Goal: Information Seeking & Learning: Learn about a topic

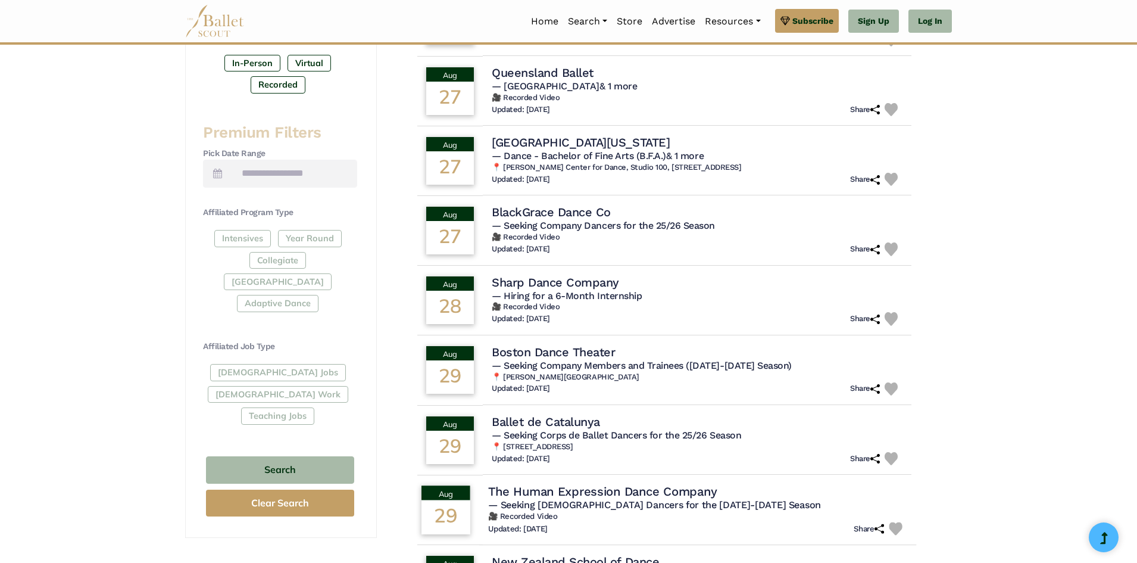
scroll to position [555, 0]
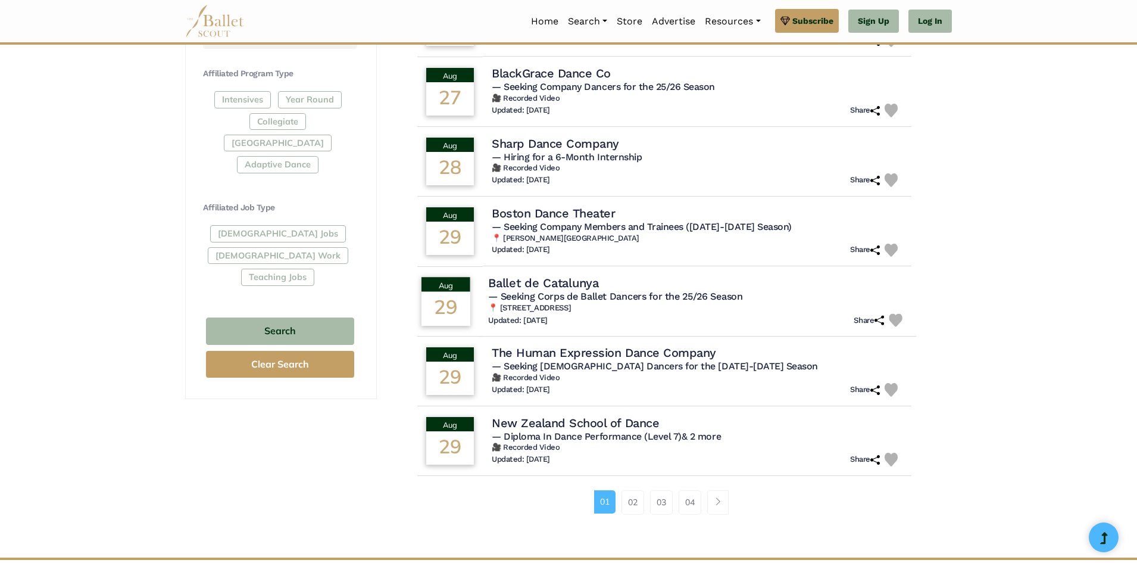
click at [556, 288] on h4 "Ballet de Catalunya" at bounding box center [543, 282] width 111 height 16
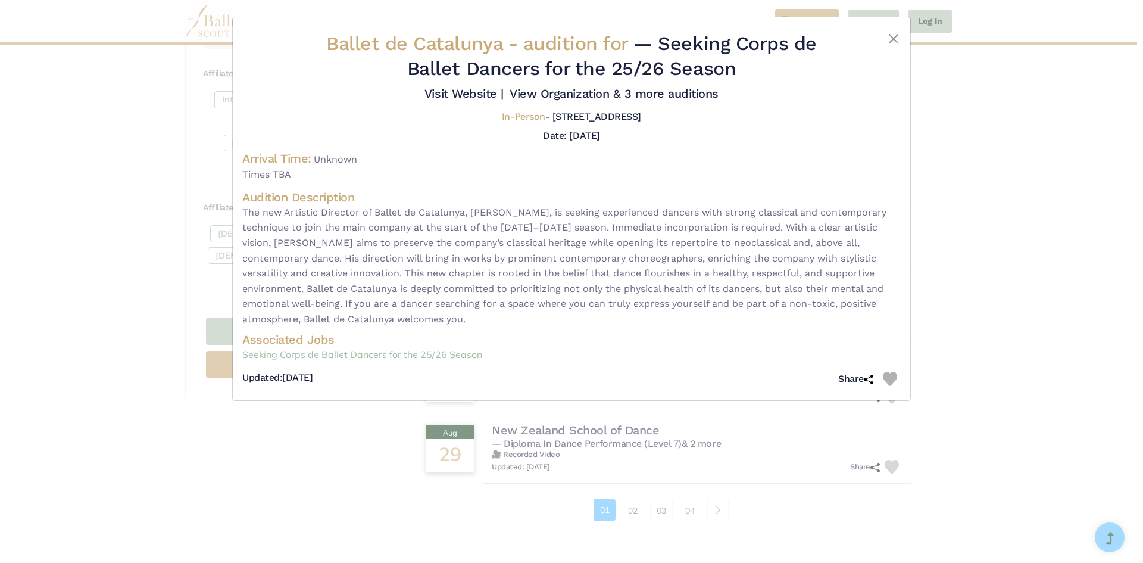
click at [386, 354] on link "Seeking Corps de Ballet Dancers for the 25/26 Season" at bounding box center [571, 354] width 658 height 15
click at [892, 43] on button "Close" at bounding box center [893, 39] width 14 height 14
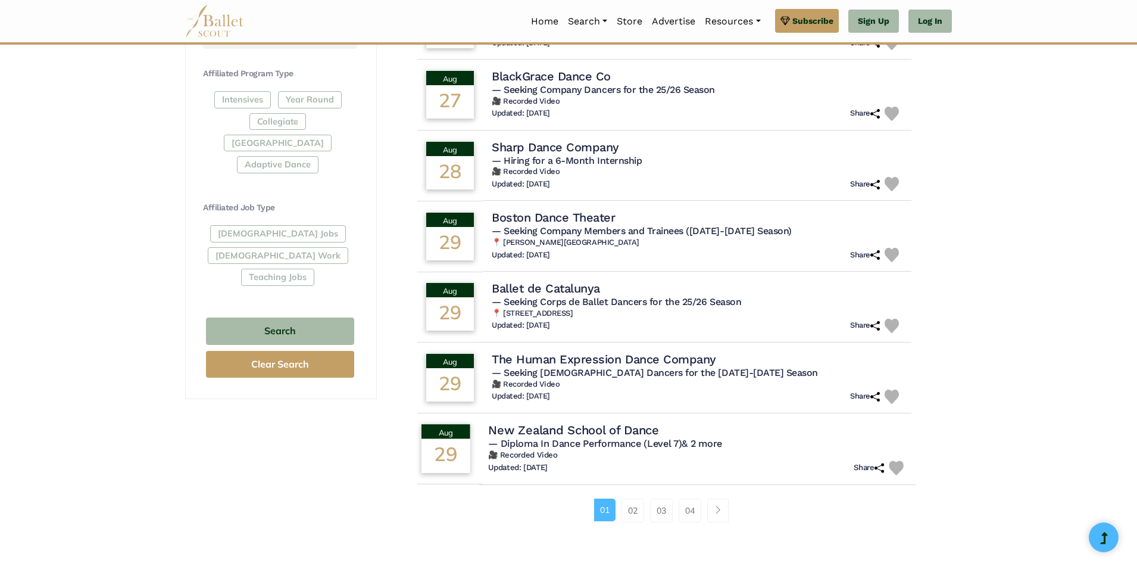
scroll to position [615, 0]
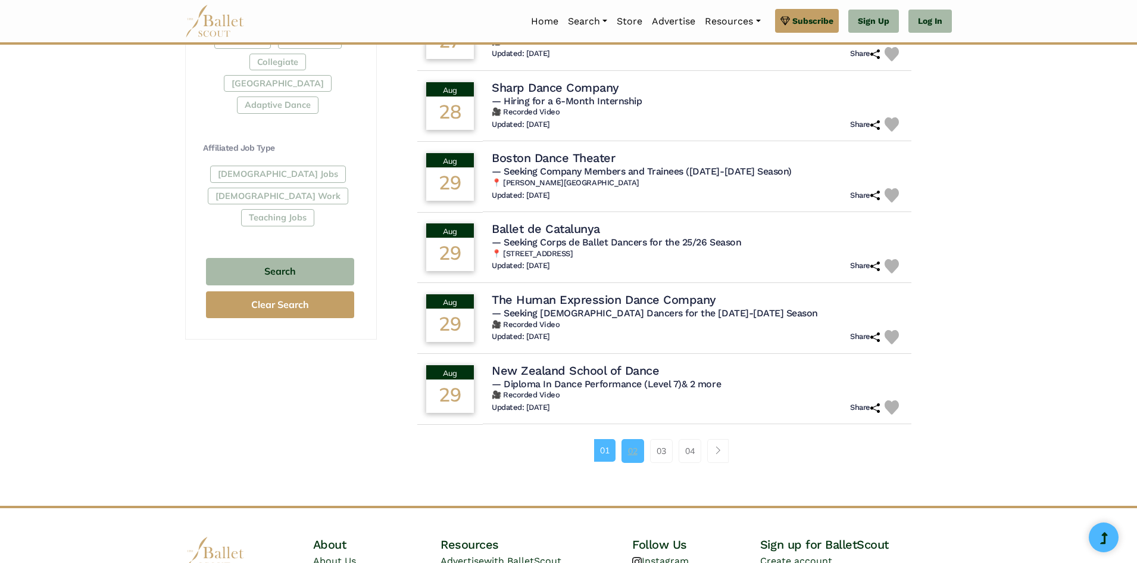
click at [632, 449] on link "02" at bounding box center [632, 451] width 23 height 24
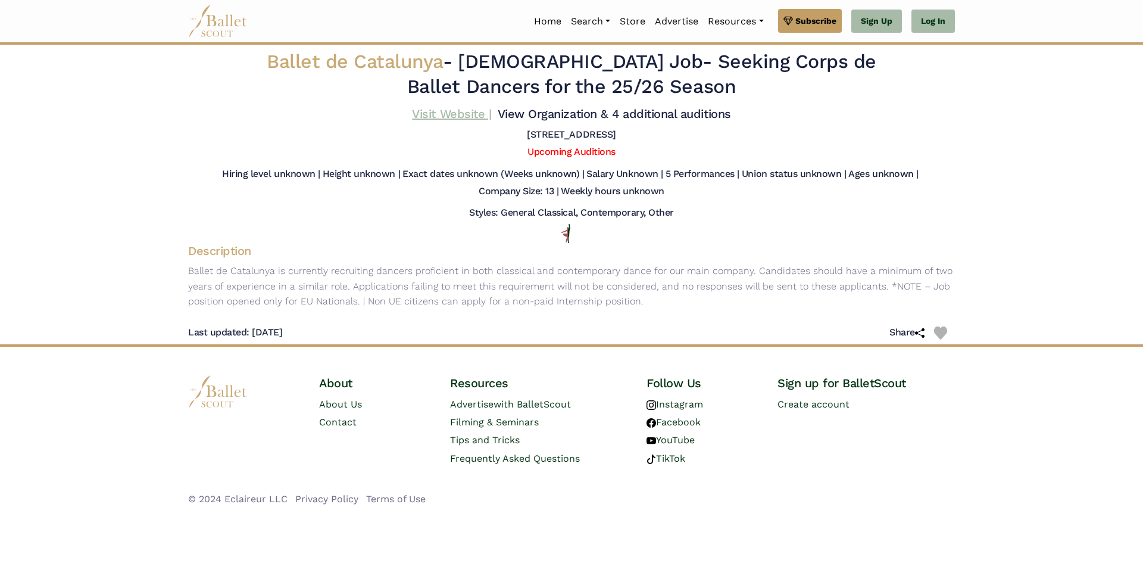
click at [447, 117] on link "Visit Website |" at bounding box center [451, 114] width 79 height 14
click at [418, 100] on div "Ballet de Catalunya - [DEMOGRAPHIC_DATA] Job - Seeking Corps de Ballet Dancers …" at bounding box center [571, 76] width 655 height 54
click at [430, 114] on link "Visit Website |" at bounding box center [451, 114] width 79 height 14
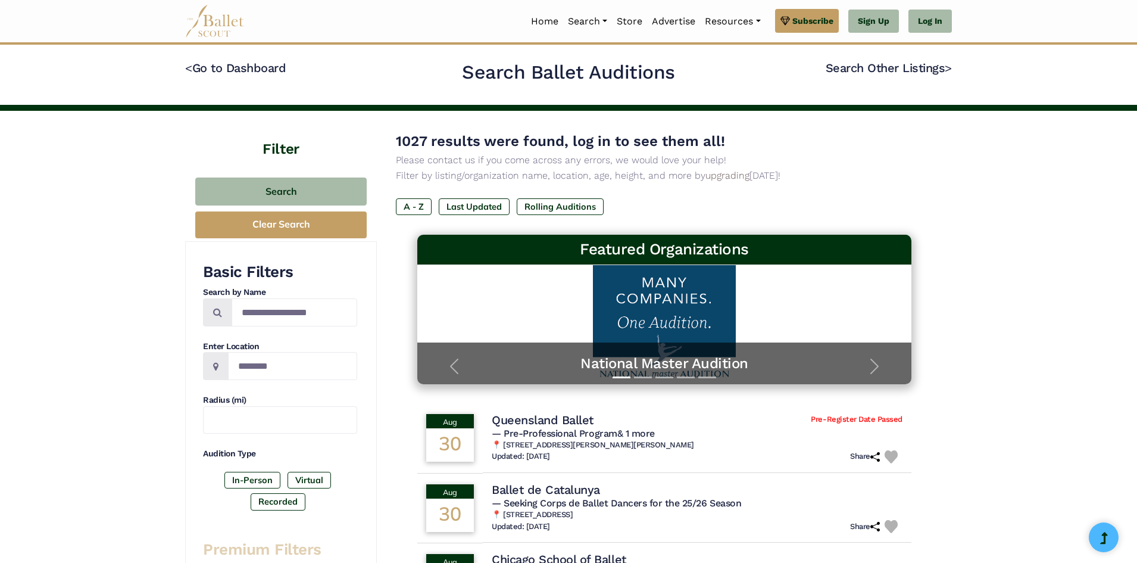
scroll to position [60, 0]
